Goal: Information Seeking & Learning: Find specific fact

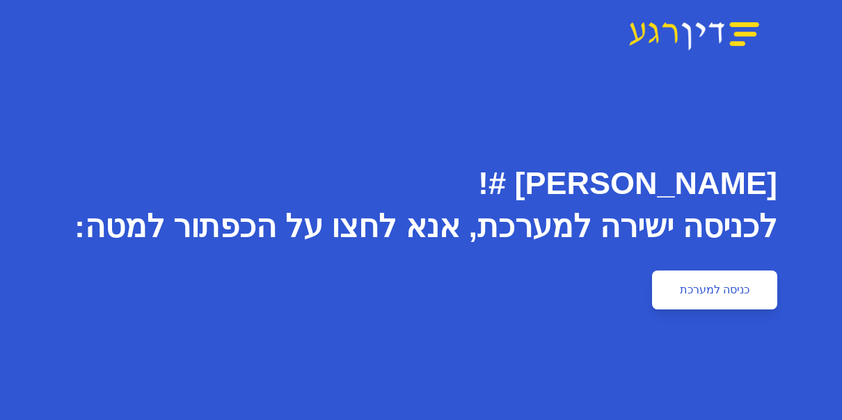
click at [704, 289] on link "כניסה למערכת" at bounding box center [714, 290] width 125 height 39
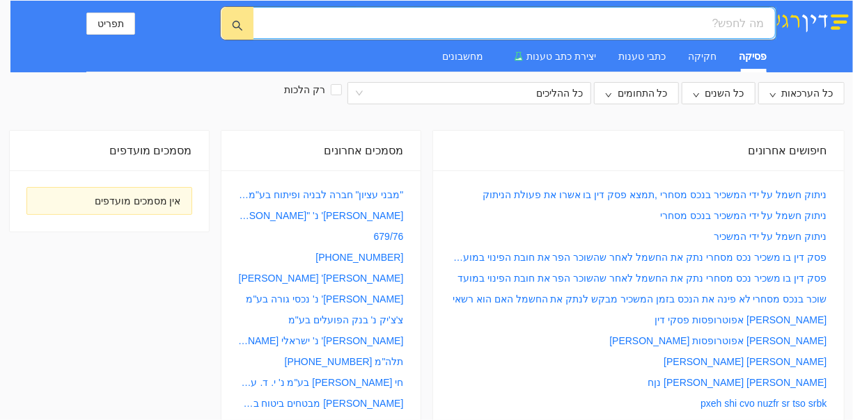
click at [720, 23] on input "search" at bounding box center [520, 23] width 488 height 17
type input "p"
type input "פ"
click at [236, 21] on icon "search" at bounding box center [237, 26] width 10 height 10
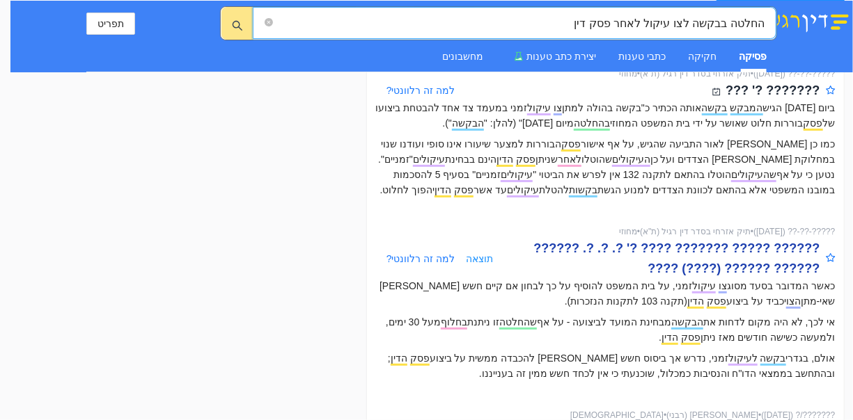
scroll to position [139, 0]
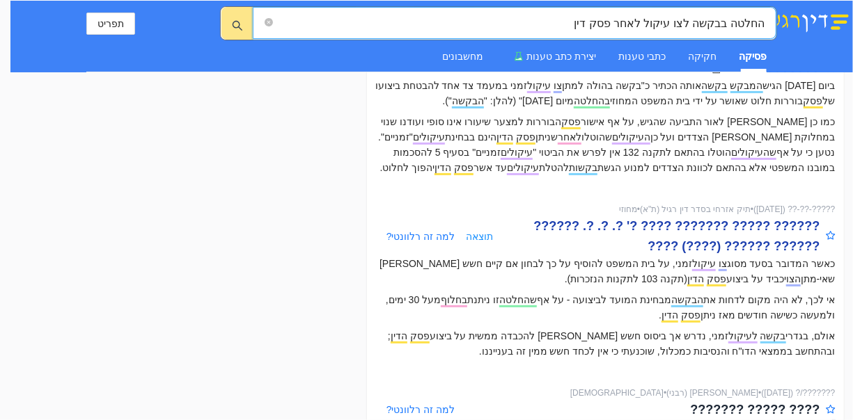
type input "החלטה בבקשה לצו עיקול לאחר פסק דין"
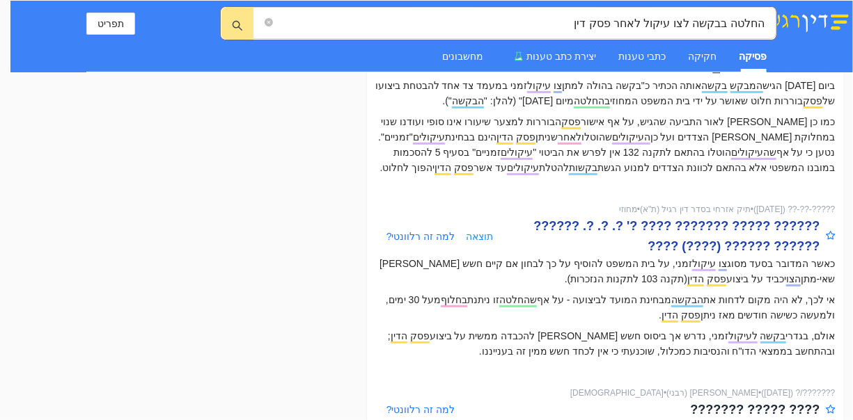
click at [643, 217] on div "?????? ????? ??????? ???? ?' ?. ?. ?. ?????? ?????? ?????? (????) ????" at bounding box center [656, 236] width 326 height 40
